Goal: Find contact information: Find contact information

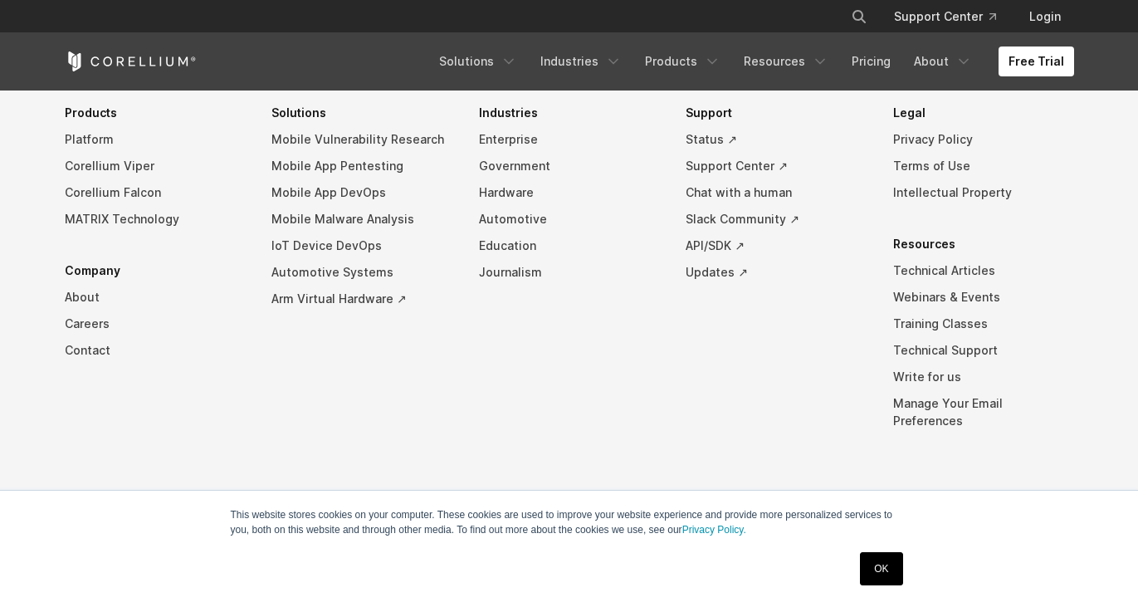
scroll to position [3918, 0]
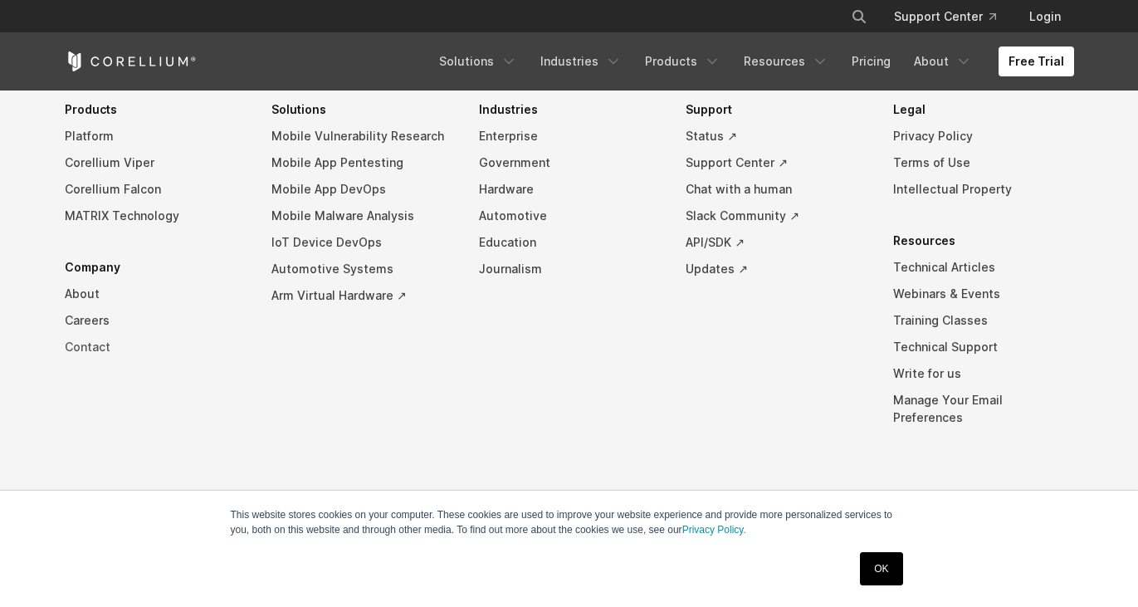
click at [80, 360] on link "Contact" at bounding box center [155, 347] width 181 height 27
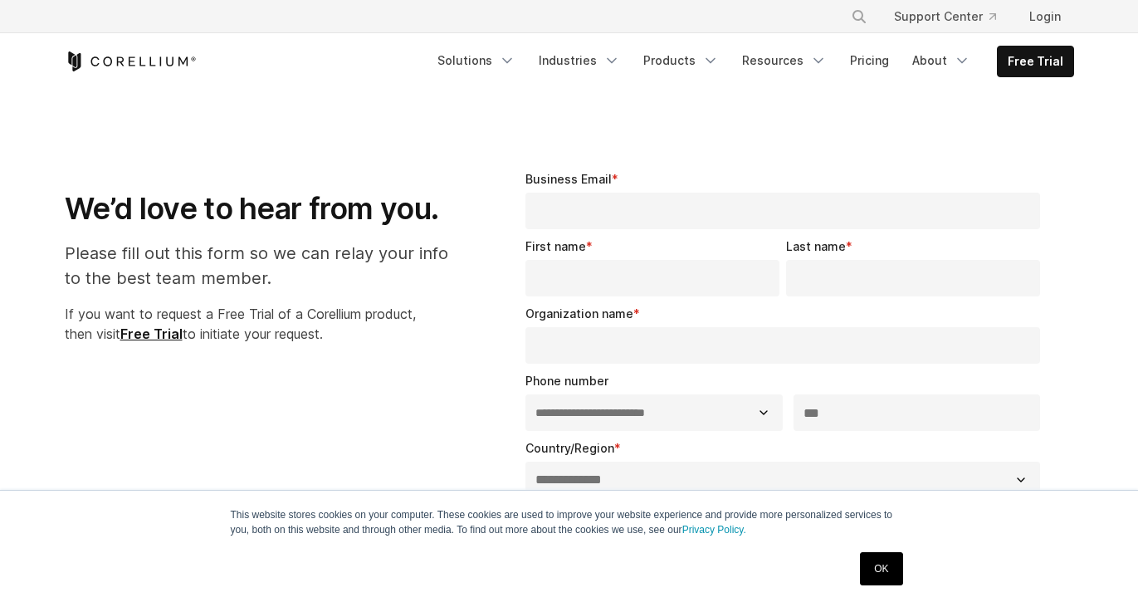
select select "**"
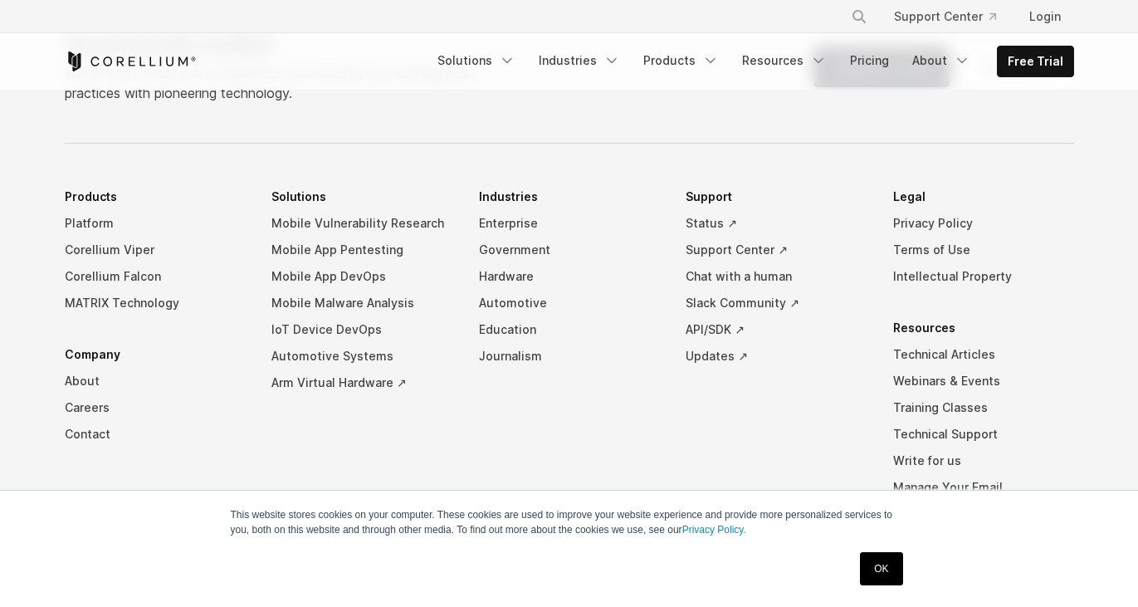
scroll to position [1319, 0]
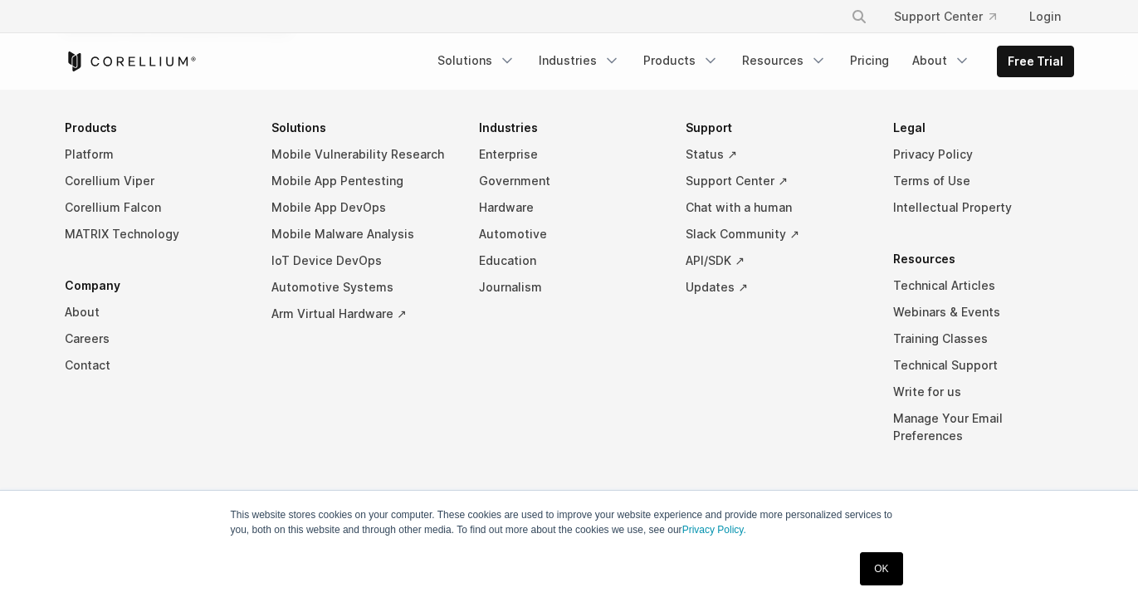
click at [95, 446] on li "Products Platform Corellium Viper Corellium Falcon MATRIX Technology Company Ab…" at bounding box center [155, 294] width 181 height 359
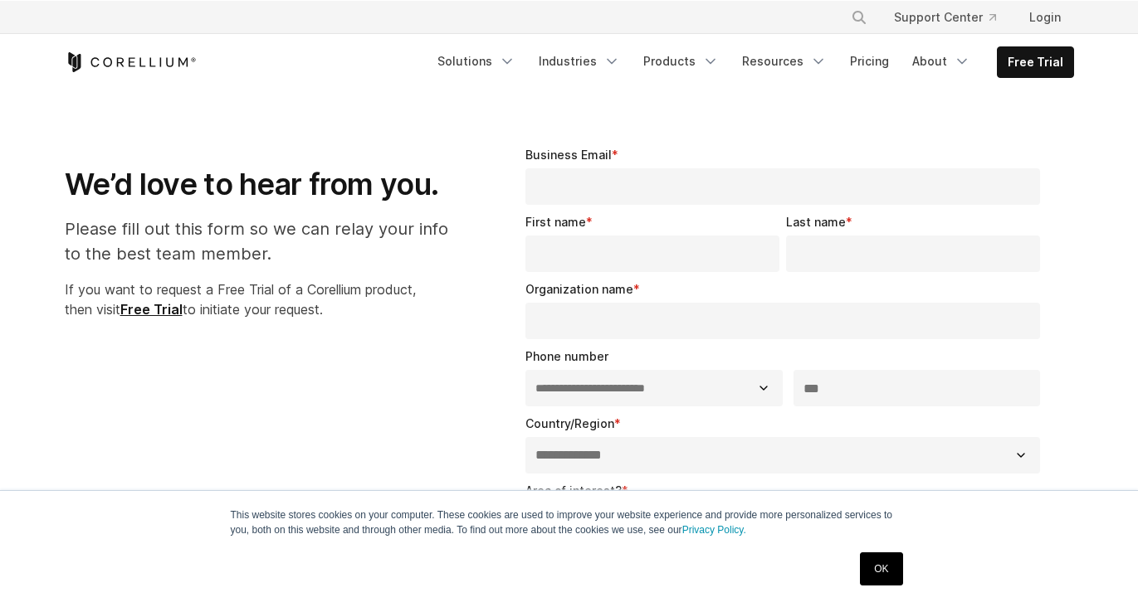
scroll to position [0, 0]
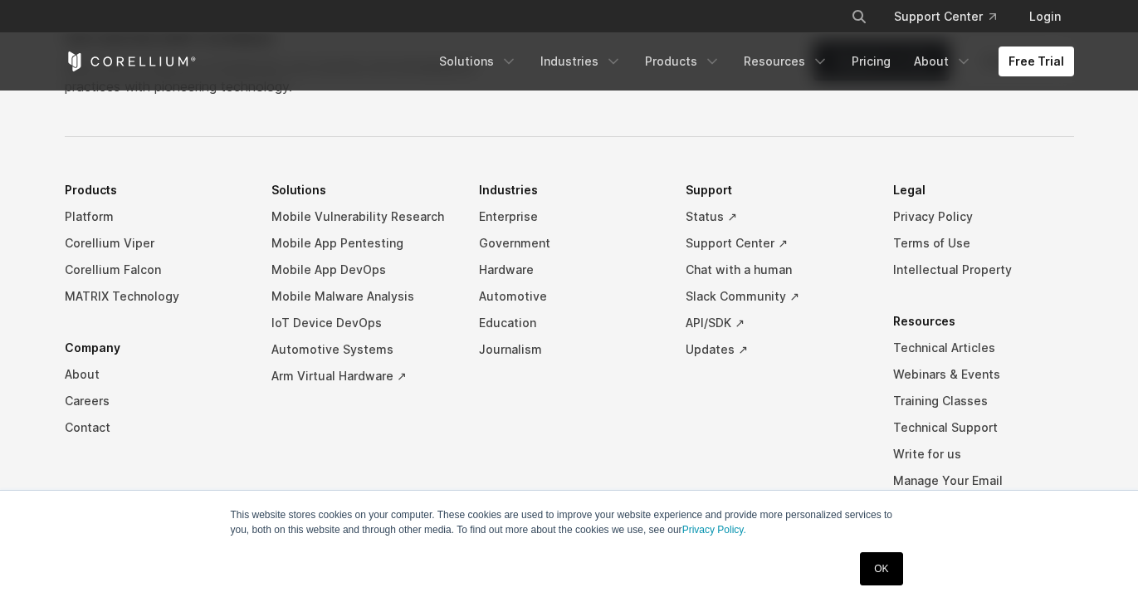
scroll to position [3808, 0]
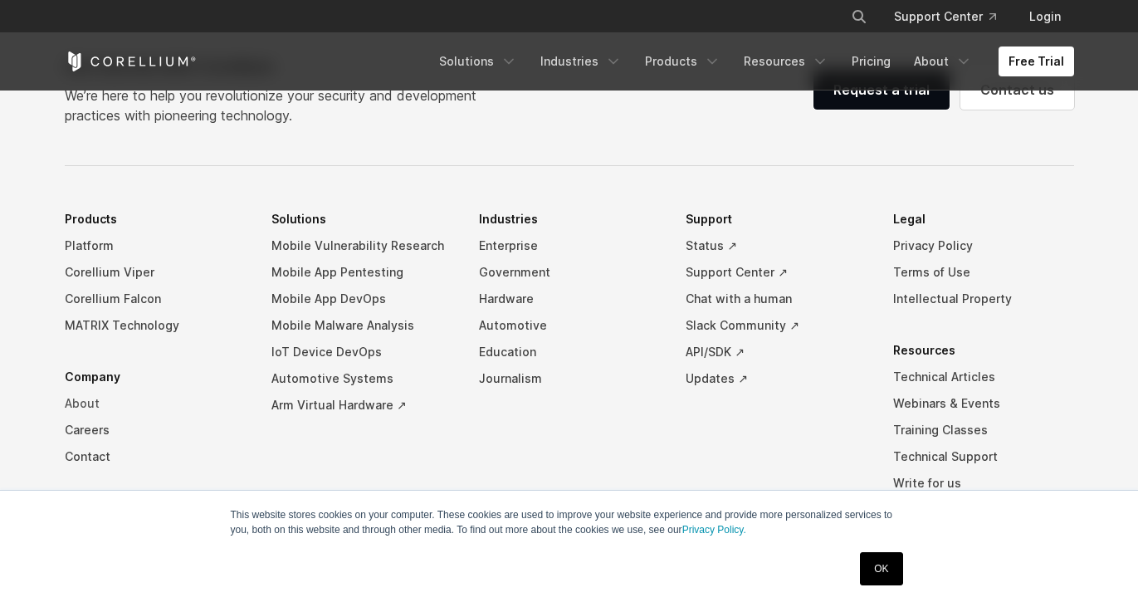
click at [77, 411] on link "About" at bounding box center [155, 403] width 181 height 27
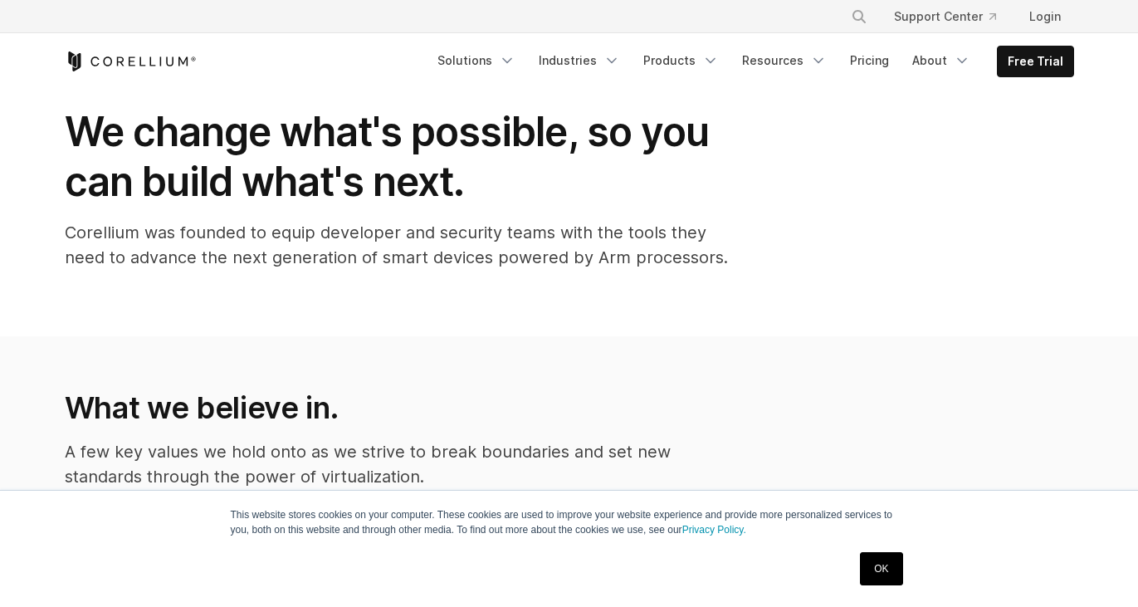
scroll to position [76, 0]
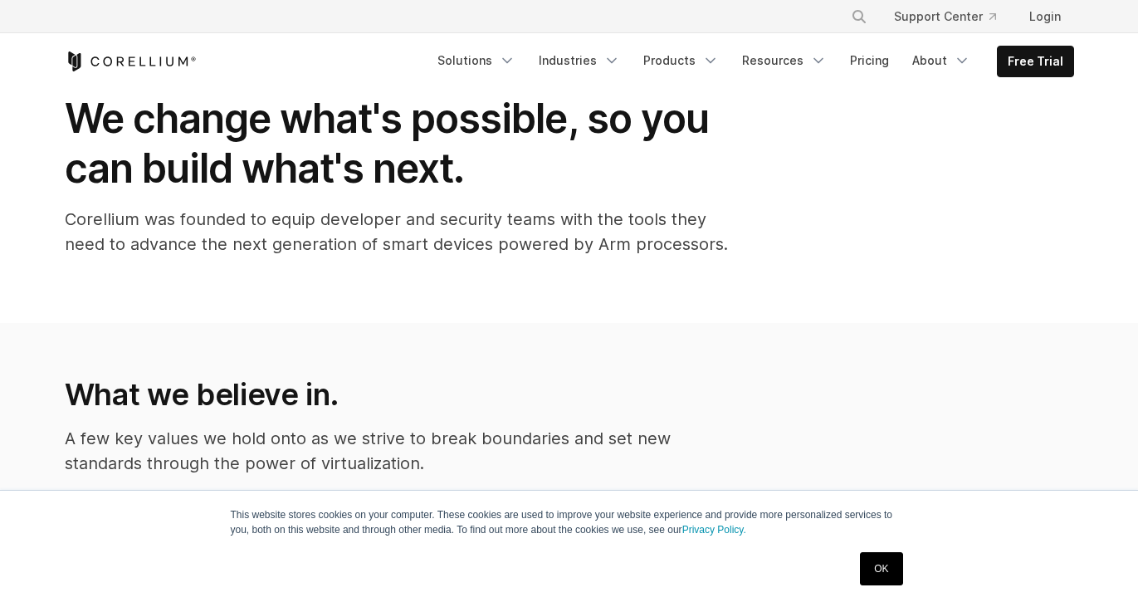
click at [885, 564] on link "OK" at bounding box center [881, 568] width 42 height 33
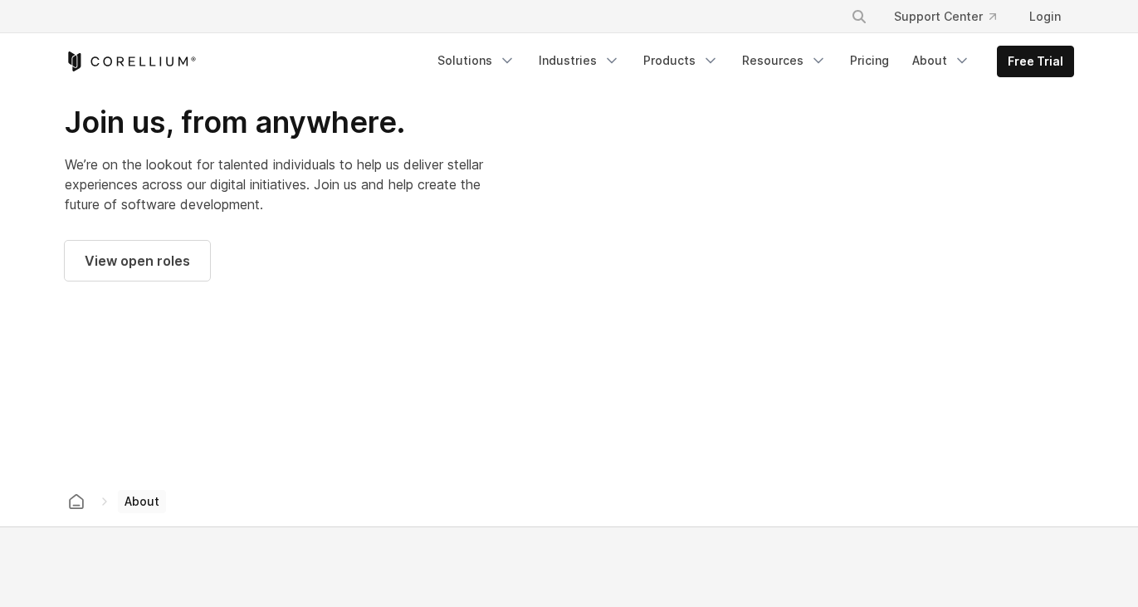
scroll to position [2333, 0]
click at [169, 250] on span "View open roles" at bounding box center [137, 260] width 105 height 20
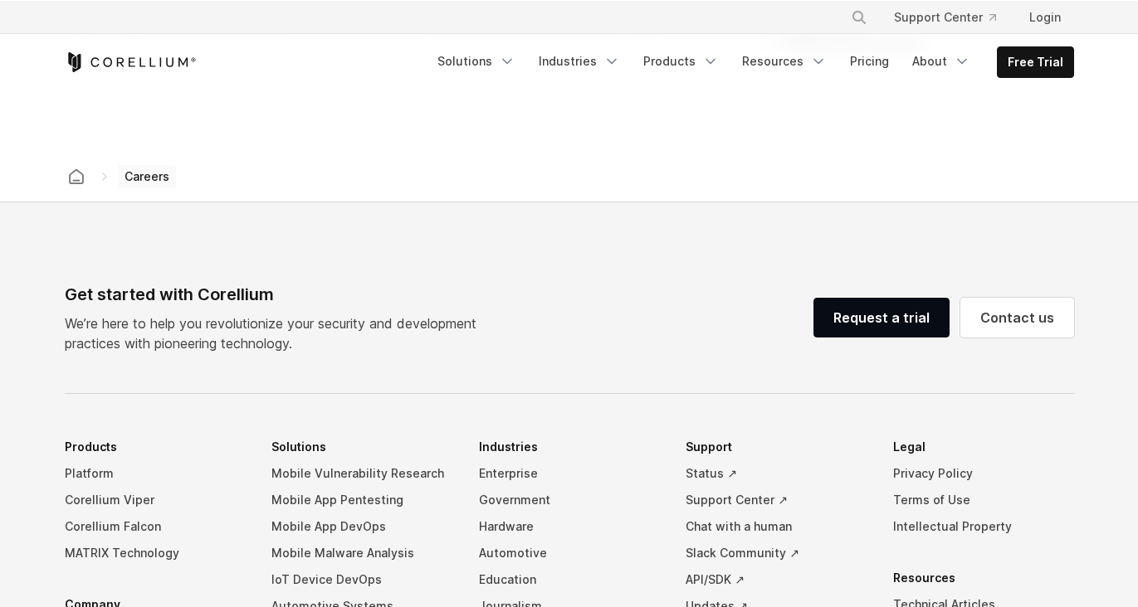
scroll to position [1350, 0]
